Goal: Task Accomplishment & Management: Manage account settings

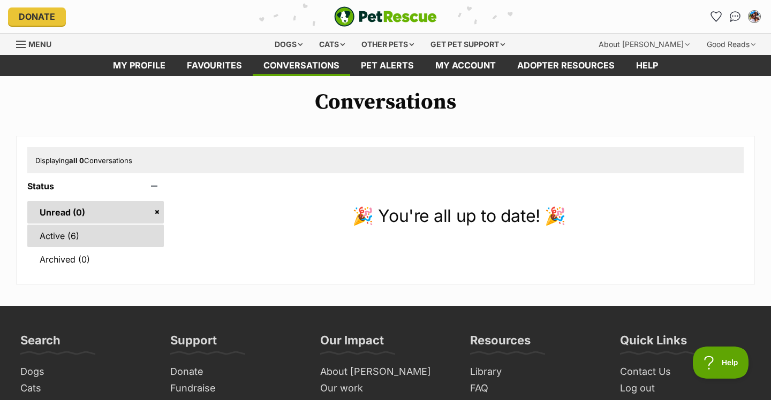
click at [55, 237] on link "Active (6)" at bounding box center [95, 236] width 137 height 22
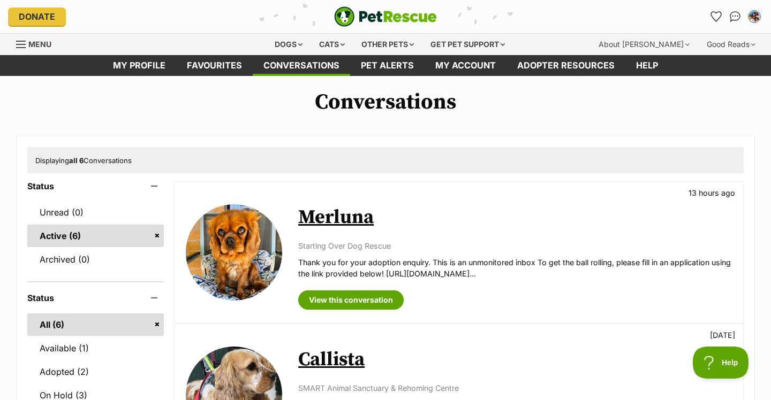
click at [227, 244] on img at bounding box center [234, 252] width 96 height 96
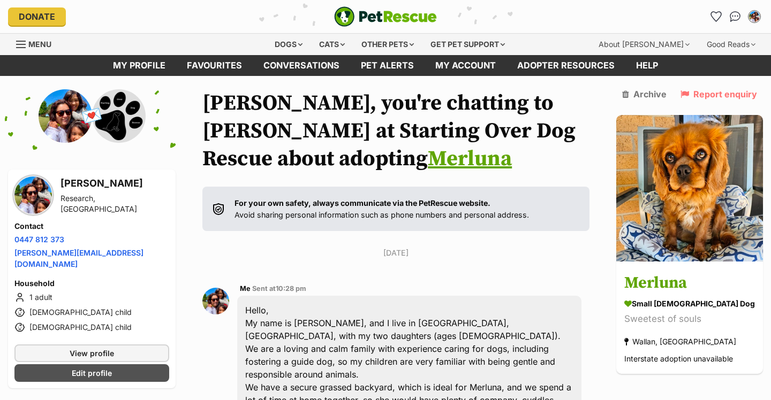
click at [72, 134] on img at bounding box center [66, 116] width 54 height 54
click at [27, 208] on img at bounding box center [32, 195] width 37 height 37
click at [66, 118] on img at bounding box center [66, 116] width 54 height 54
click at [42, 184] on img at bounding box center [32, 195] width 37 height 37
click at [161, 64] on link "My profile" at bounding box center [139, 65] width 74 height 21
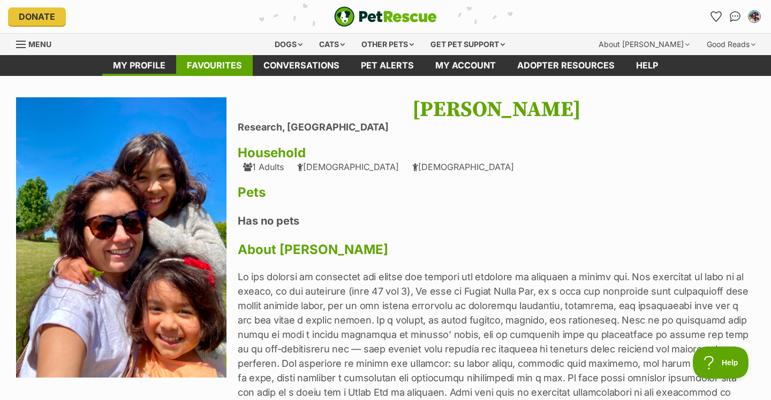
click at [225, 65] on link "Favourites" at bounding box center [214, 65] width 77 height 21
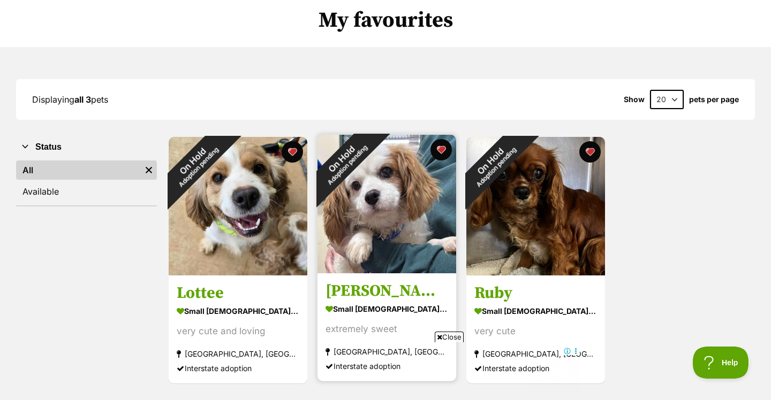
scroll to position [82, 0]
click at [371, 188] on div "On Hold Adoption pending" at bounding box center [344, 161] width 54 height 54
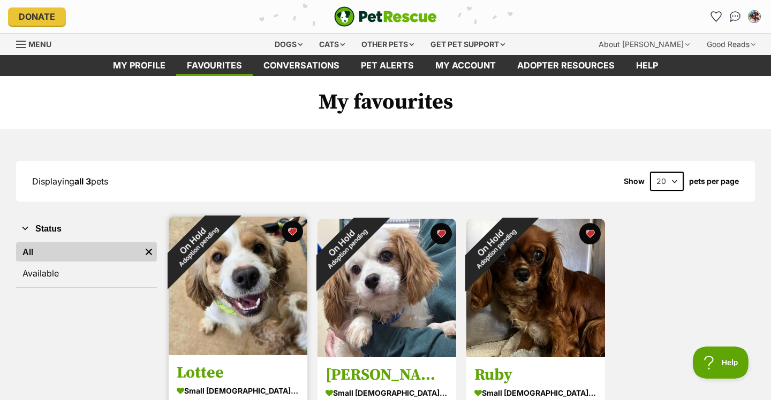
scroll to position [0, 0]
click at [253, 274] on img at bounding box center [238, 286] width 139 height 139
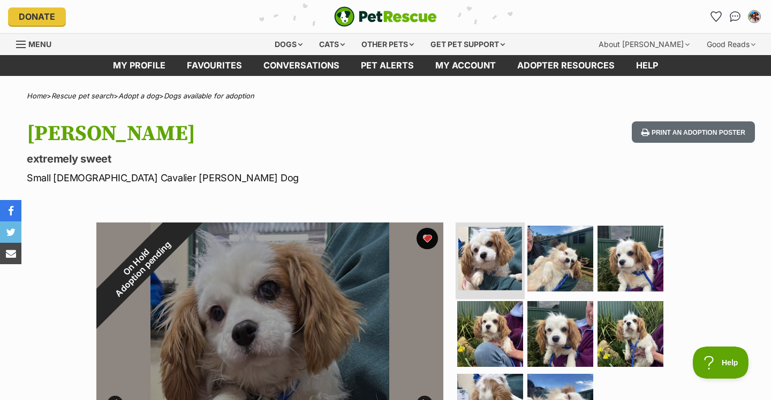
click at [476, 263] on img at bounding box center [490, 259] width 64 height 64
click at [183, 309] on div "On Hold Adoption pending" at bounding box center [139, 266] width 87 height 87
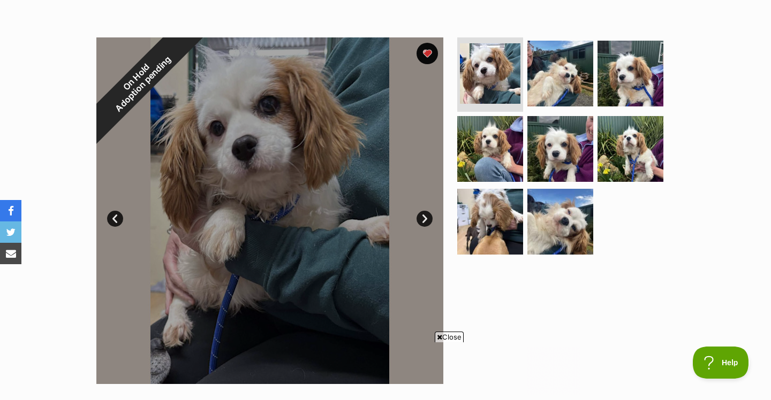
scroll to position [144, 0]
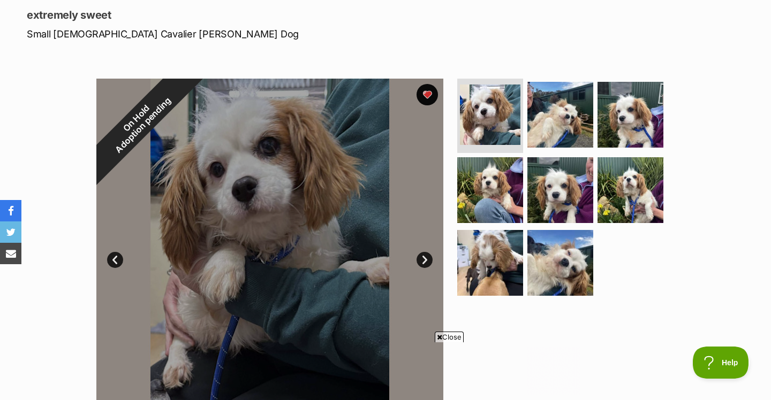
click at [426, 262] on link "Next" at bounding box center [424, 260] width 16 height 16
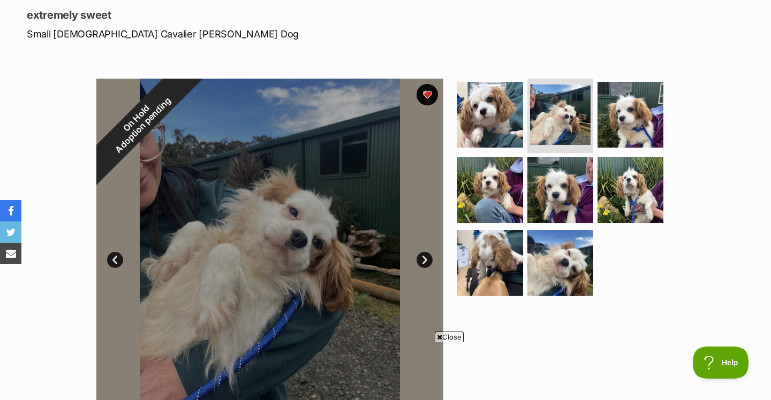
click at [425, 261] on link "Next" at bounding box center [424, 260] width 16 height 16
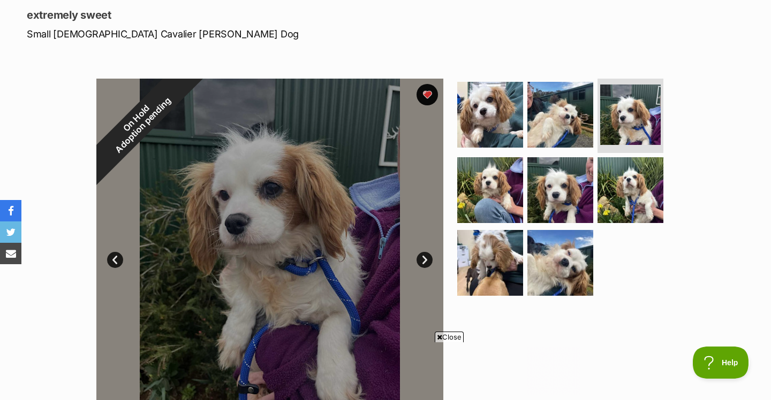
click at [425, 261] on link "Next" at bounding box center [424, 260] width 16 height 16
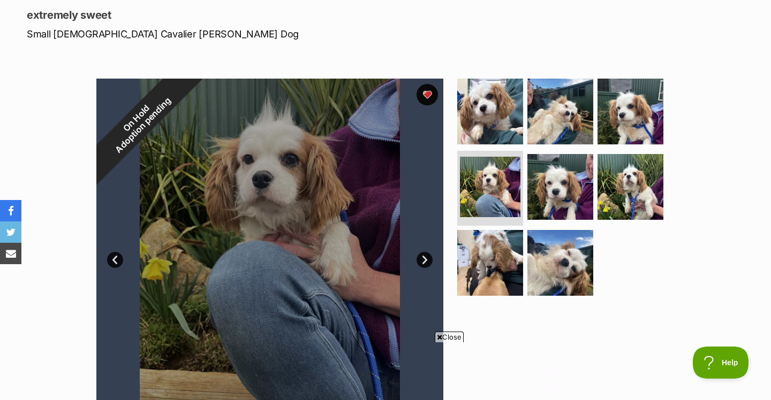
click at [425, 261] on link "Next" at bounding box center [424, 260] width 16 height 16
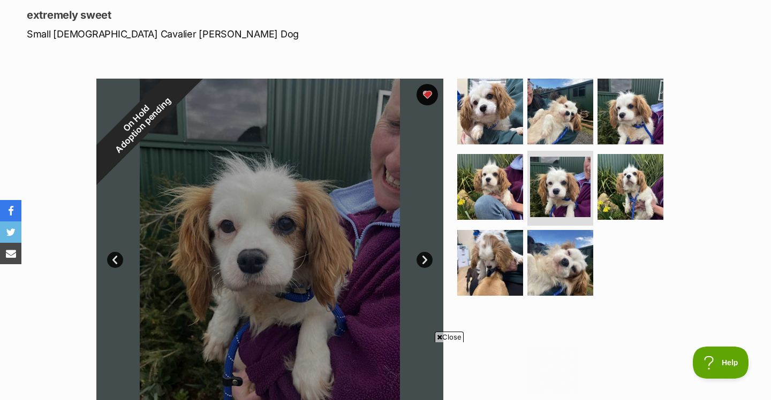
click at [425, 261] on link "Next" at bounding box center [424, 260] width 16 height 16
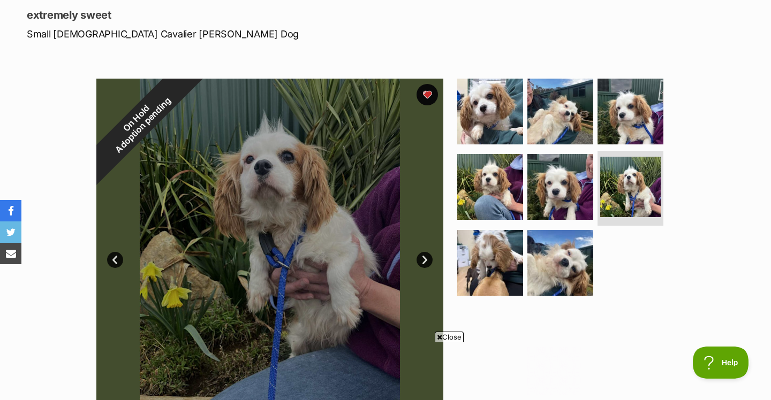
click at [425, 261] on link "Next" at bounding box center [424, 260] width 16 height 16
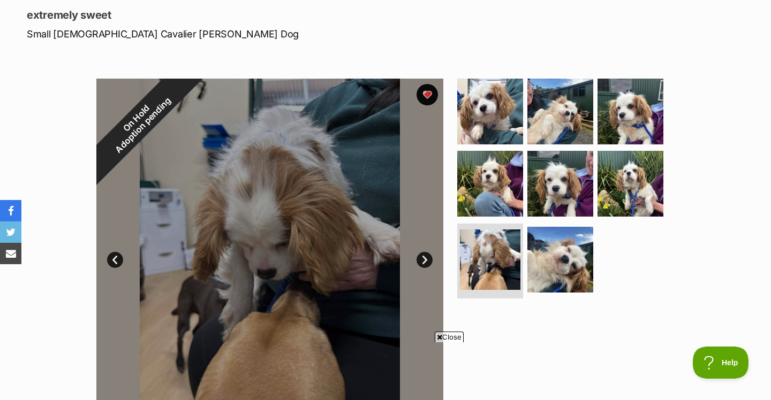
scroll to position [0, 0]
click at [425, 261] on link "Next" at bounding box center [424, 260] width 16 height 16
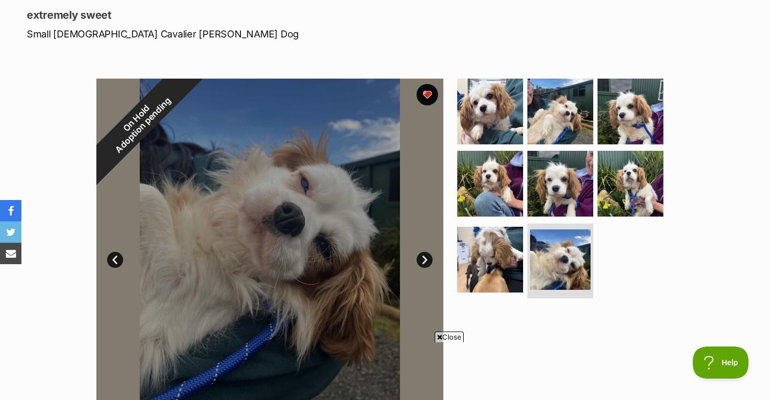
click at [425, 261] on link "Next" at bounding box center [424, 260] width 16 height 16
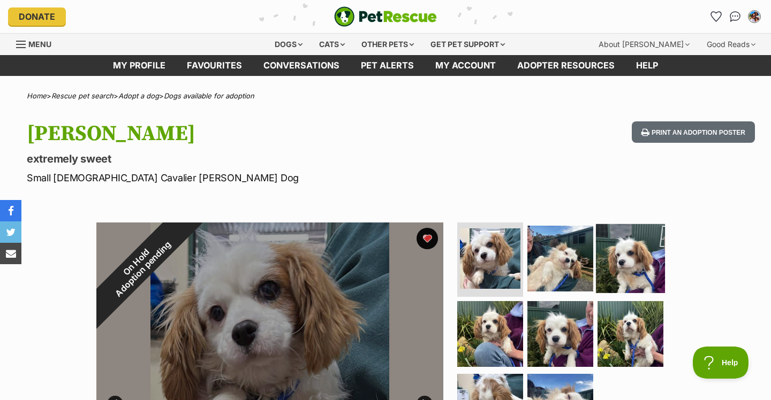
click at [610, 255] on img at bounding box center [630, 258] width 69 height 69
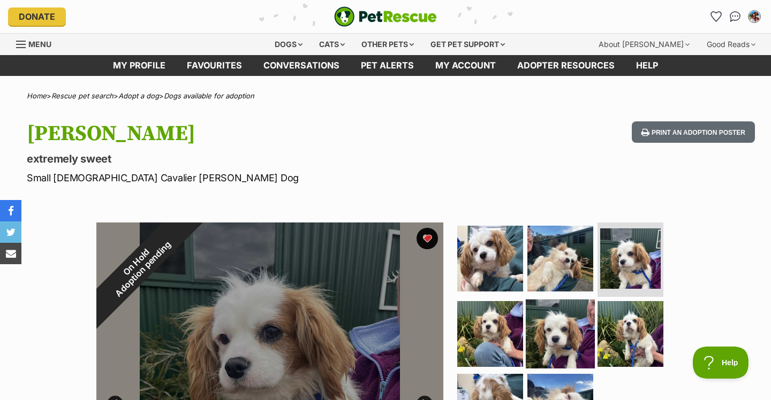
click at [565, 338] on img at bounding box center [560, 334] width 69 height 69
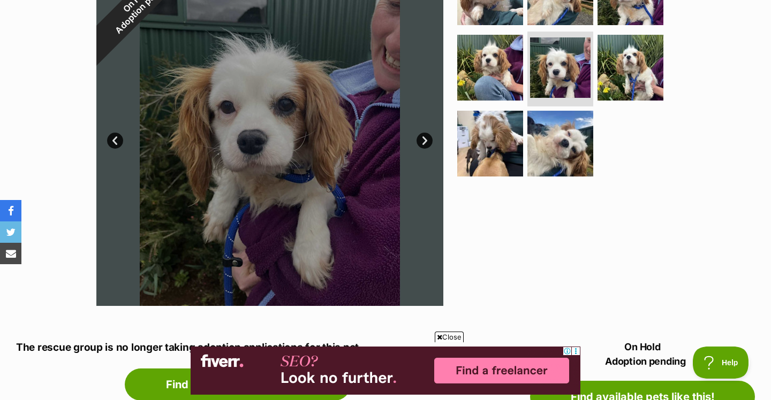
scroll to position [263, 0]
click at [426, 140] on link "Next" at bounding box center [424, 141] width 16 height 16
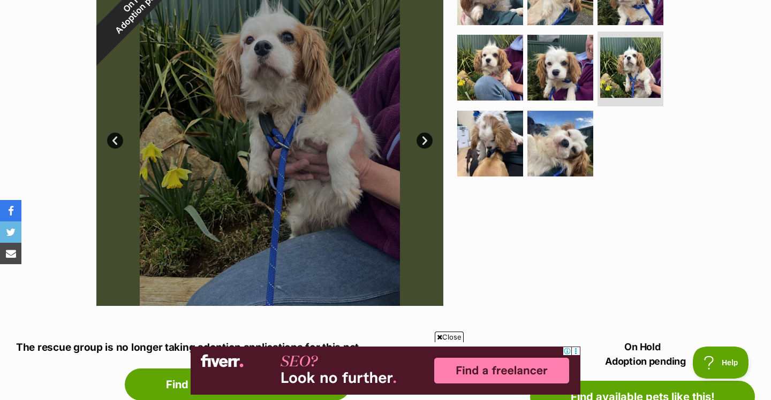
click at [425, 140] on link "Next" at bounding box center [424, 141] width 16 height 16
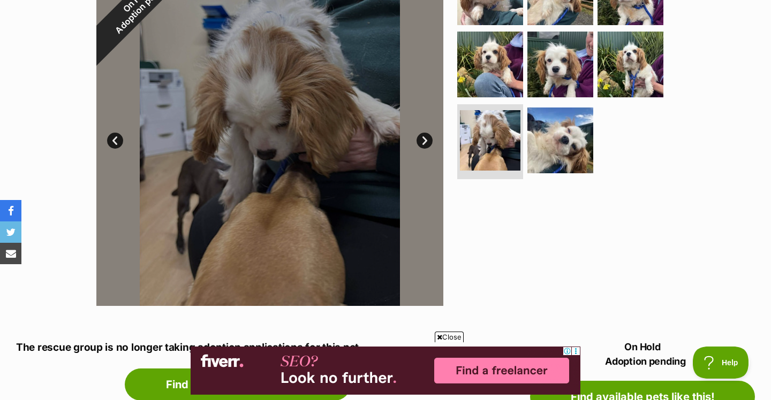
click at [425, 140] on link "Next" at bounding box center [424, 141] width 16 height 16
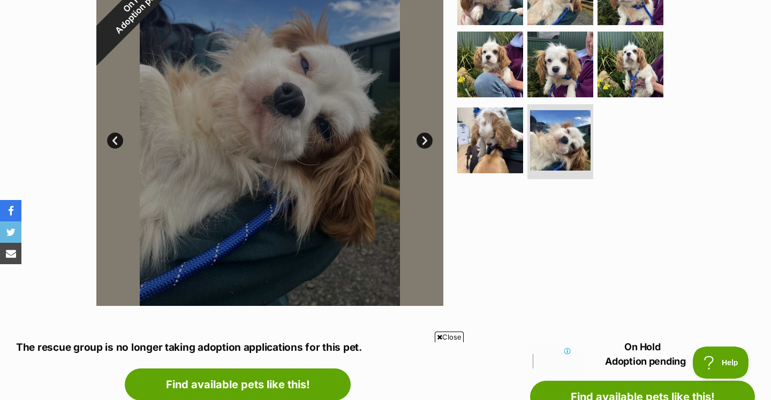
scroll to position [0, 0]
click at [425, 140] on link "Next" at bounding box center [424, 141] width 16 height 16
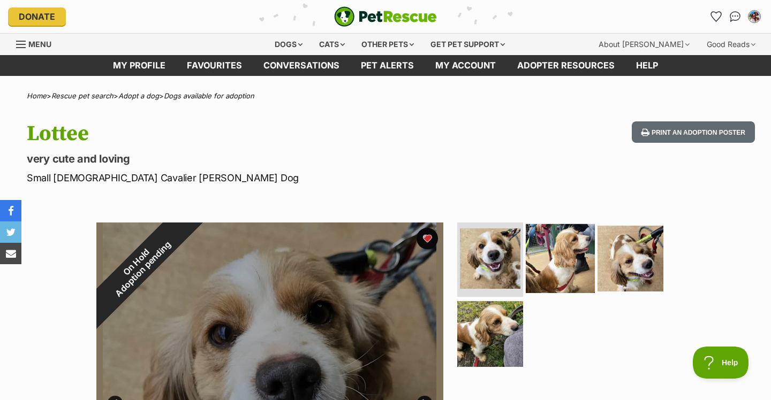
click at [564, 262] on img at bounding box center [560, 258] width 69 height 69
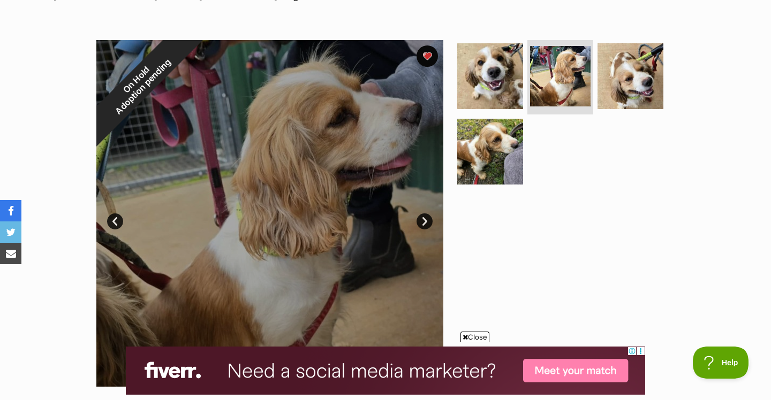
click at [423, 218] on link "Next" at bounding box center [424, 222] width 16 height 16
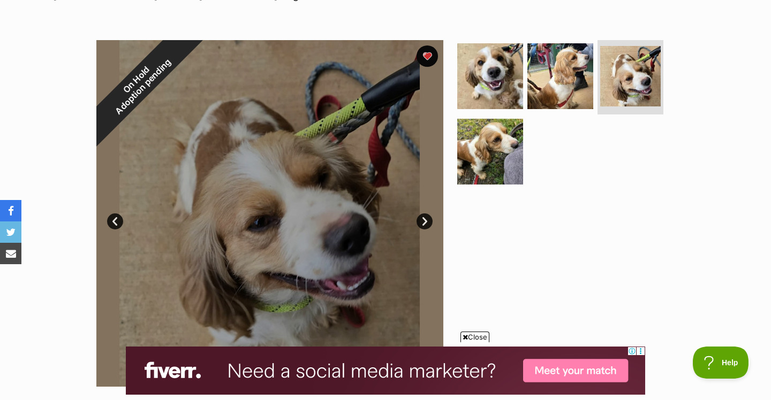
click at [423, 218] on link "Next" at bounding box center [424, 222] width 16 height 16
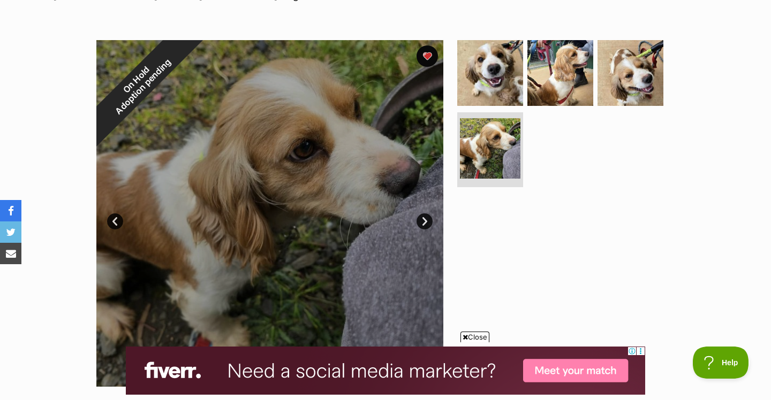
click at [423, 218] on link "Next" at bounding box center [424, 222] width 16 height 16
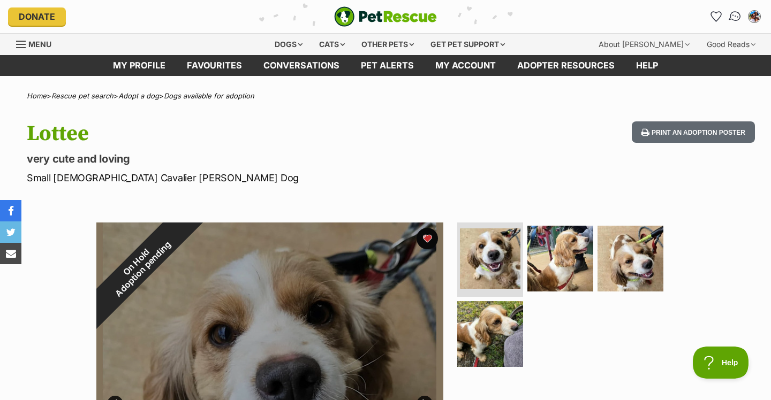
click at [731, 19] on img "Conversations" at bounding box center [735, 17] width 14 height 14
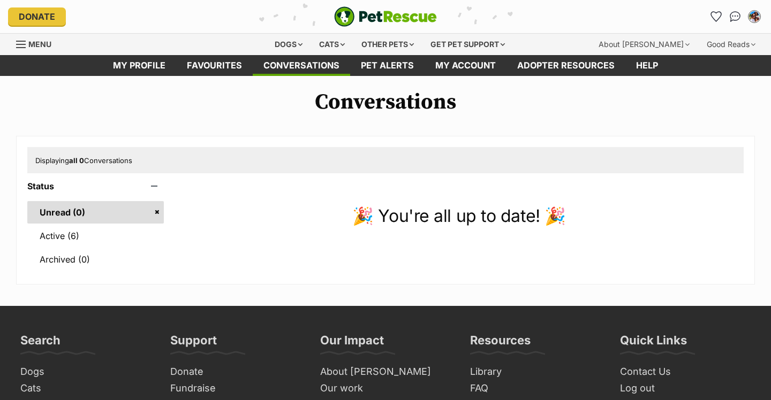
click at [60, 234] on link "Active (6)" at bounding box center [95, 236] width 137 height 22
click at [65, 236] on link "Active (6)" at bounding box center [95, 236] width 137 height 22
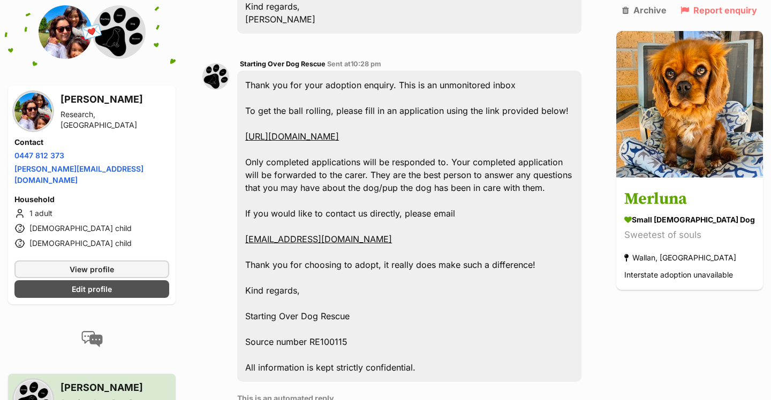
scroll to position [504, 0]
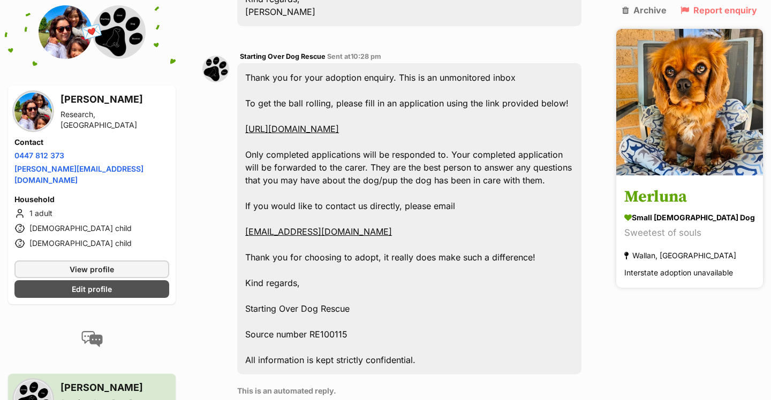
click at [702, 115] on img at bounding box center [689, 102] width 147 height 147
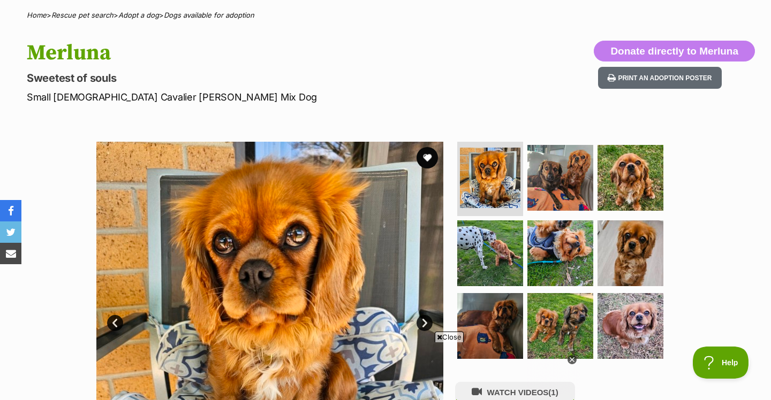
click at [422, 322] on link "Next" at bounding box center [424, 323] width 16 height 16
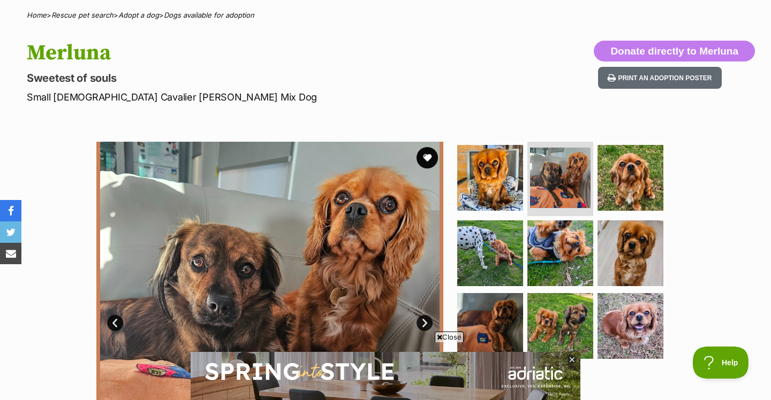
click at [423, 324] on link "Next" at bounding box center [424, 323] width 16 height 16
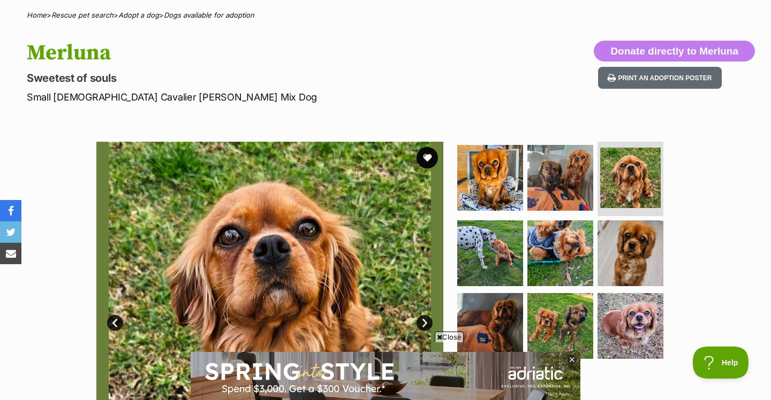
click at [423, 324] on link "Next" at bounding box center [424, 323] width 16 height 16
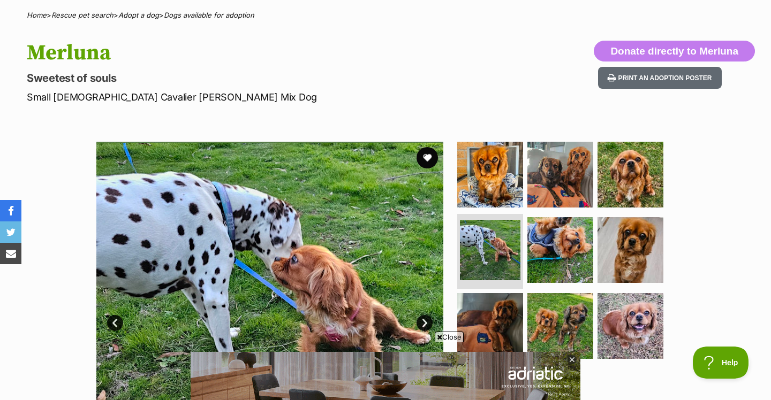
click at [423, 324] on link "Next" at bounding box center [424, 323] width 16 height 16
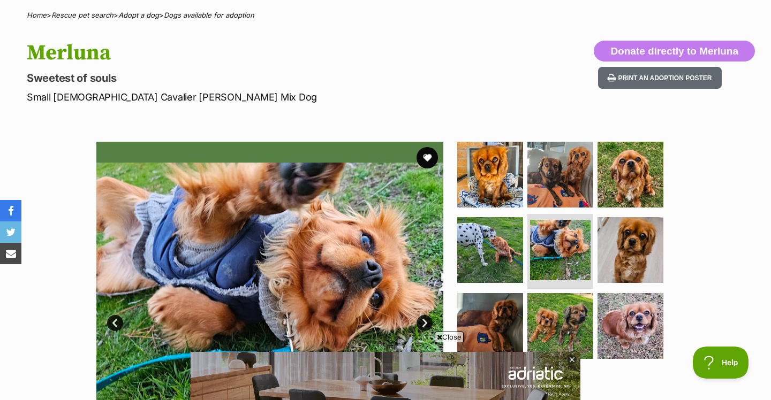
click at [423, 324] on link "Next" at bounding box center [424, 323] width 16 height 16
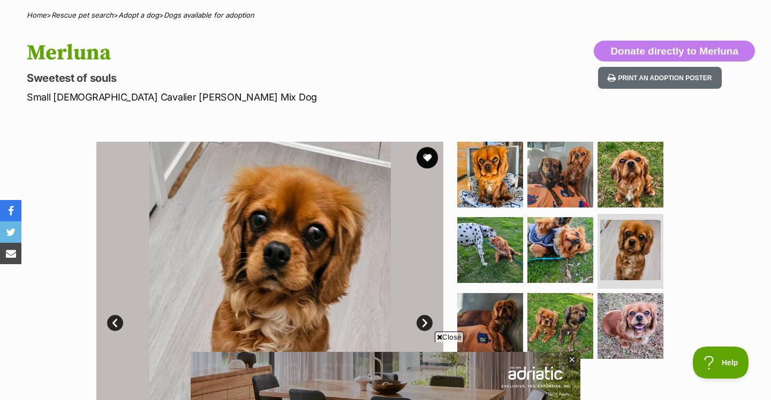
click at [423, 324] on link "Next" at bounding box center [424, 323] width 16 height 16
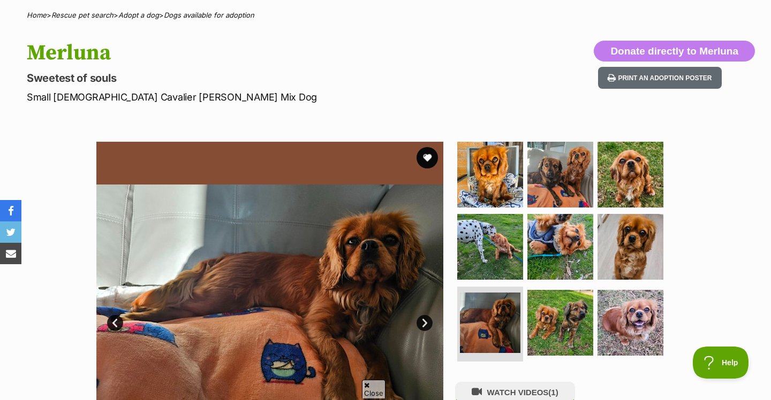
click at [423, 324] on link "Next" at bounding box center [424, 323] width 16 height 16
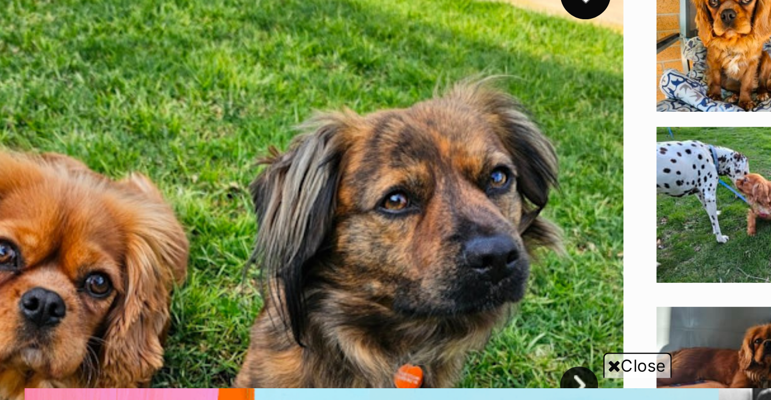
scroll to position [184, 0]
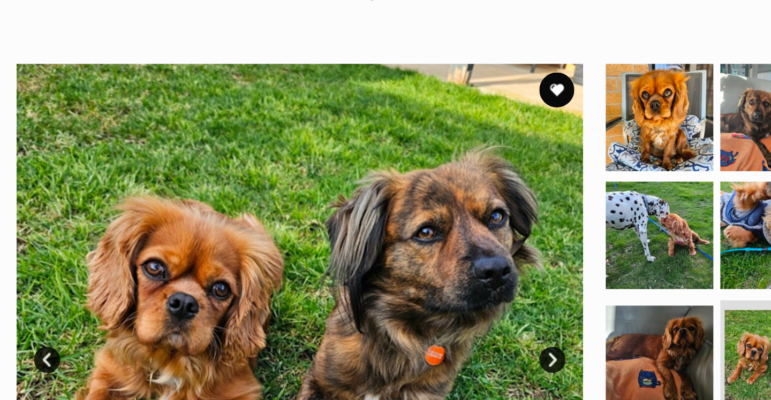
click at [416, 218] on link "Next" at bounding box center [424, 221] width 16 height 16
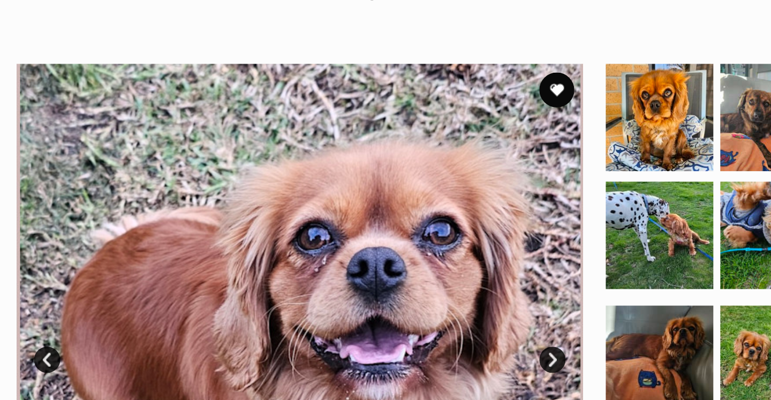
click at [416, 218] on link "Next" at bounding box center [424, 221] width 16 height 16
